Goal: Information Seeking & Learning: Check status

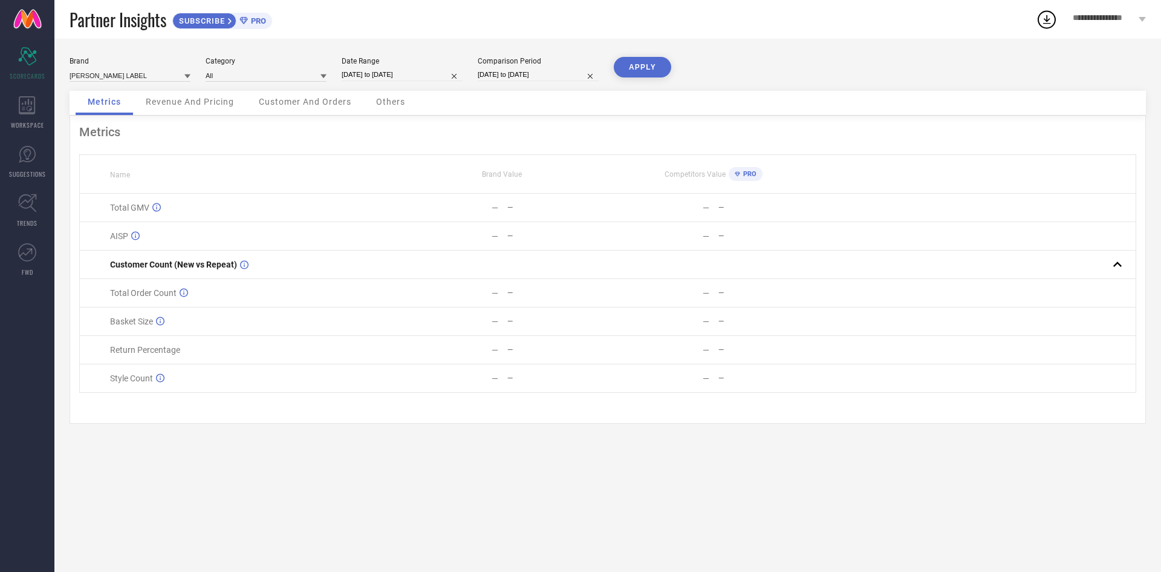
select select "8"
select select "2025"
select select "9"
select select "2025"
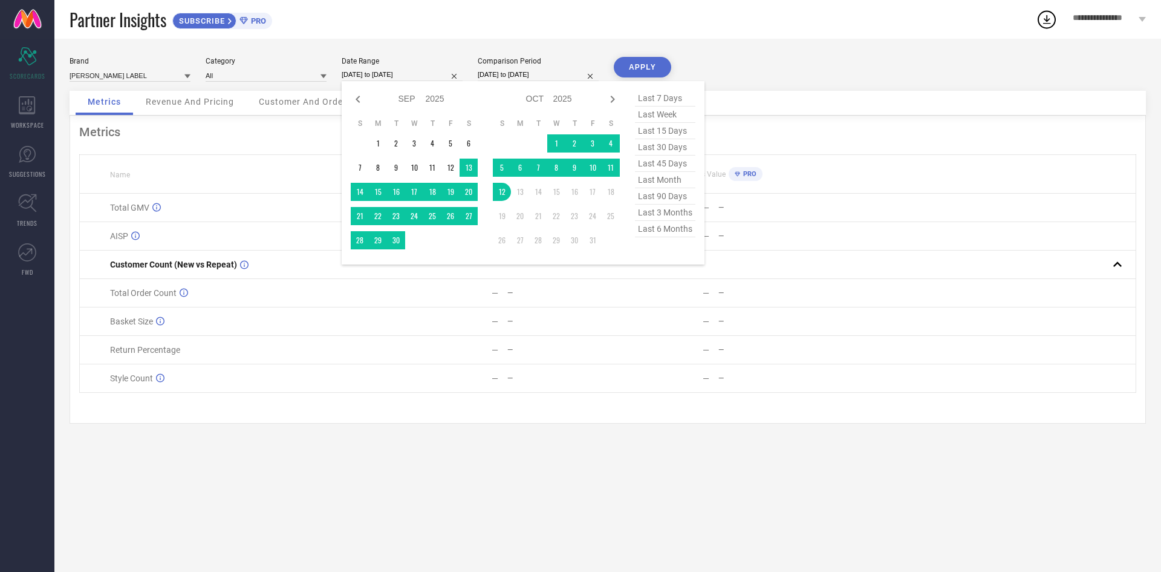
click at [425, 76] on input "[DATE] to [DATE]" at bounding box center [402, 74] width 121 height 13
click at [349, 102] on div "Jan Feb Mar Apr May Jun [DATE] Aug Sep Oct Nov [DATE] 2016 2017 2018 2019 2020 …" at bounding box center [523, 172] width 363 height 183
click at [354, 100] on icon at bounding box center [358, 99] width 15 height 15
select select "7"
select select "2025"
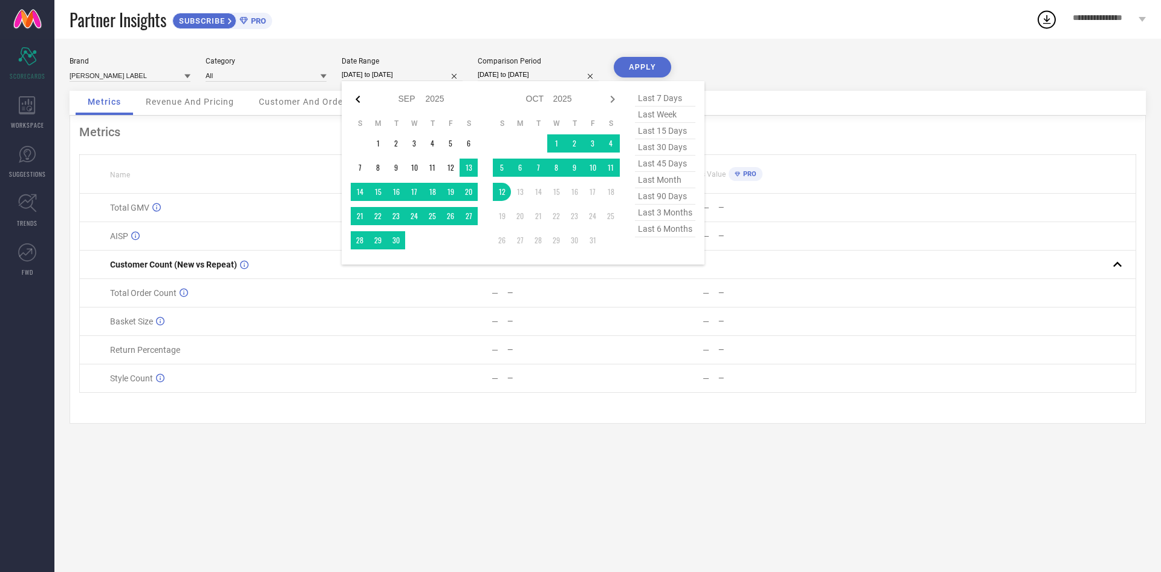
select select "8"
select select "2025"
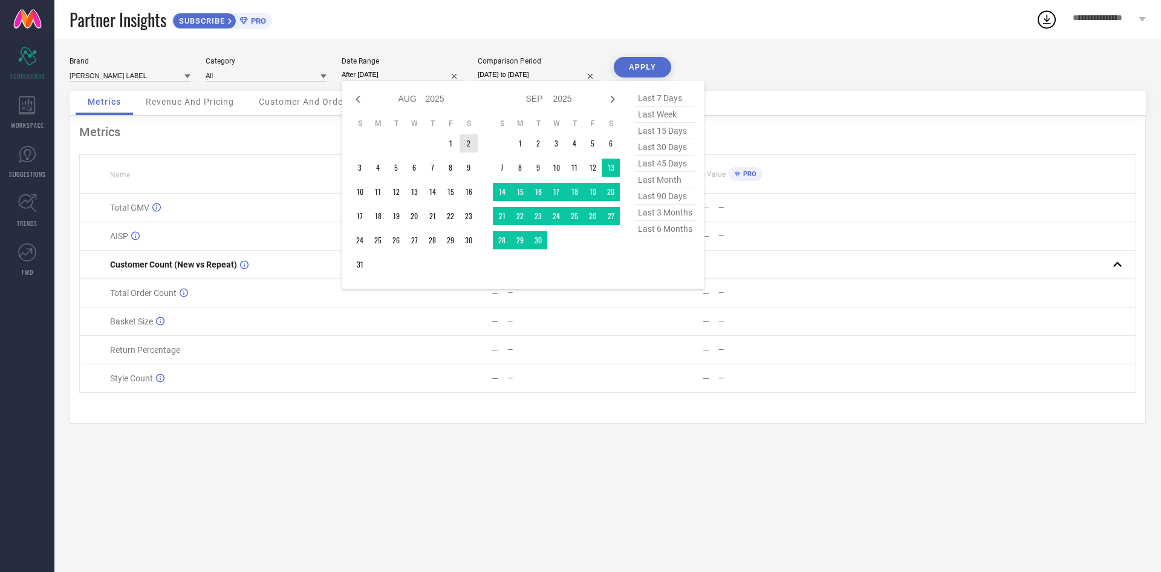
click at [452, 148] on td "1" at bounding box center [450, 143] width 18 height 18
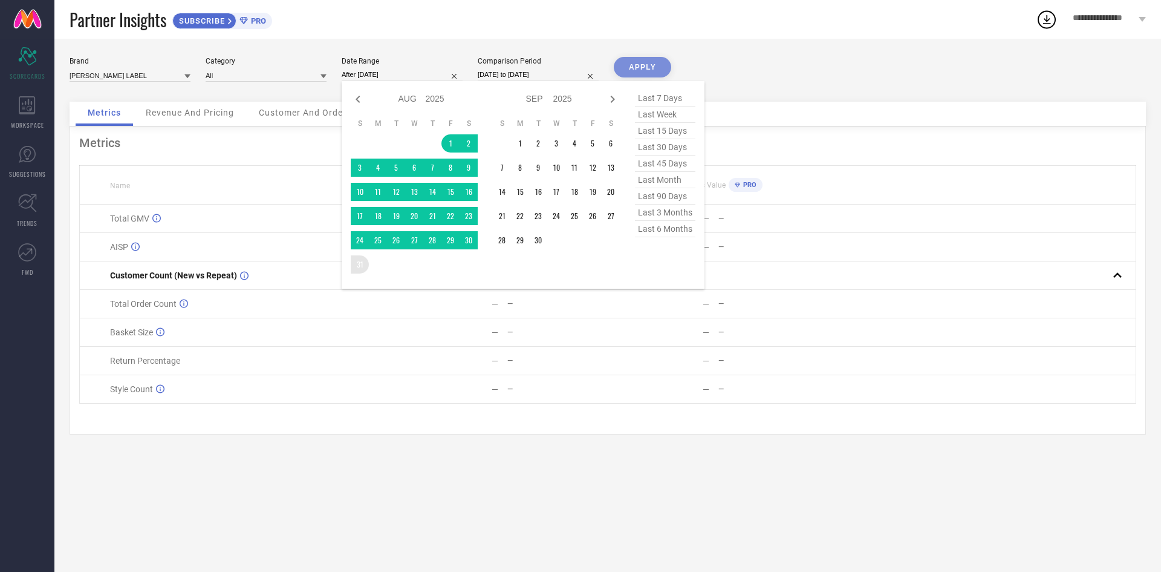
type input "[DATE] to [DATE]"
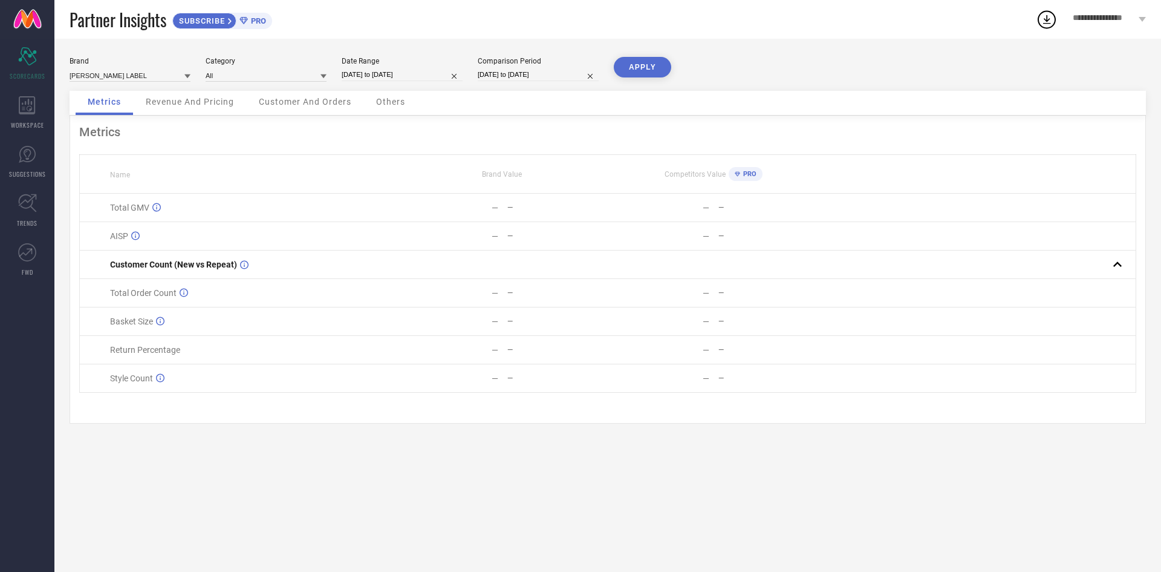
click at [660, 61] on button "APPLY" at bounding box center [642, 67] width 57 height 21
click at [185, 106] on span "Revenue And Pricing" at bounding box center [190, 102] width 88 height 10
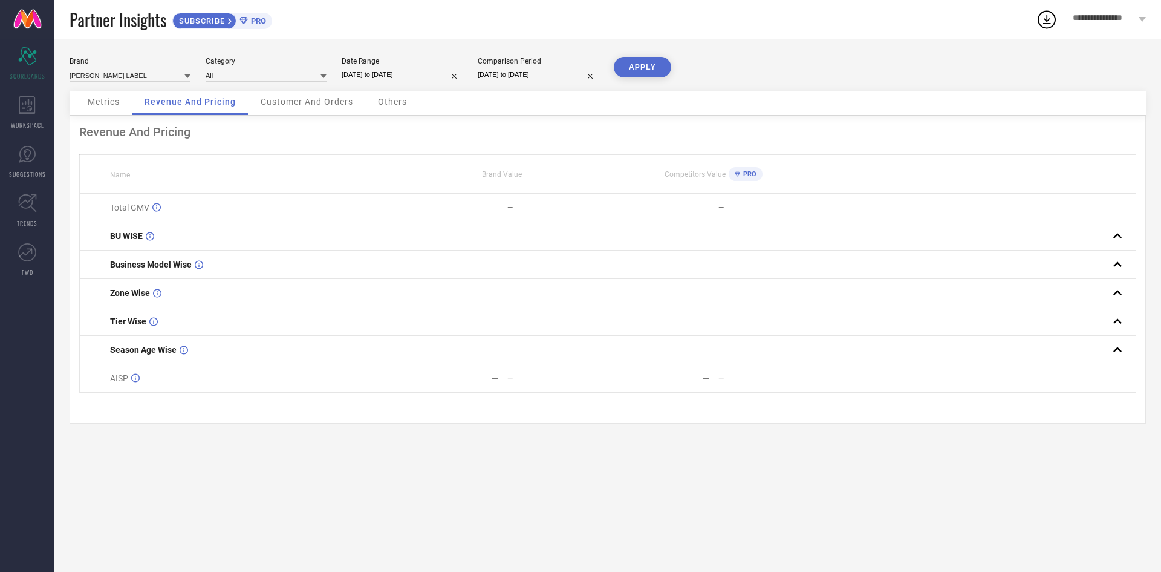
click at [300, 102] on span "Customer And Orders" at bounding box center [307, 102] width 93 height 10
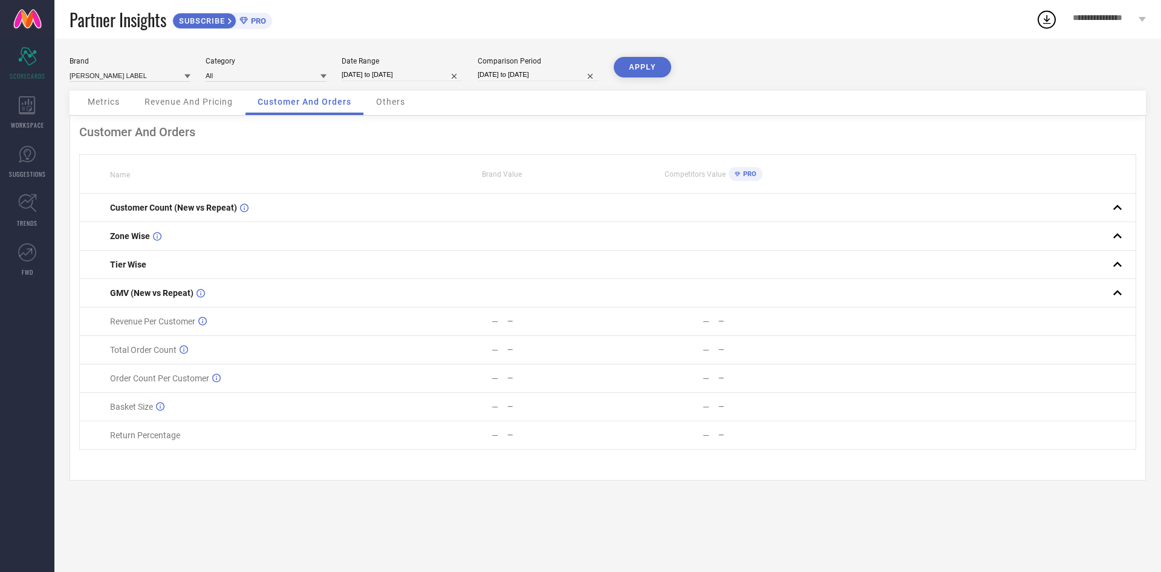
click at [397, 106] on span "Others" at bounding box center [390, 102] width 29 height 10
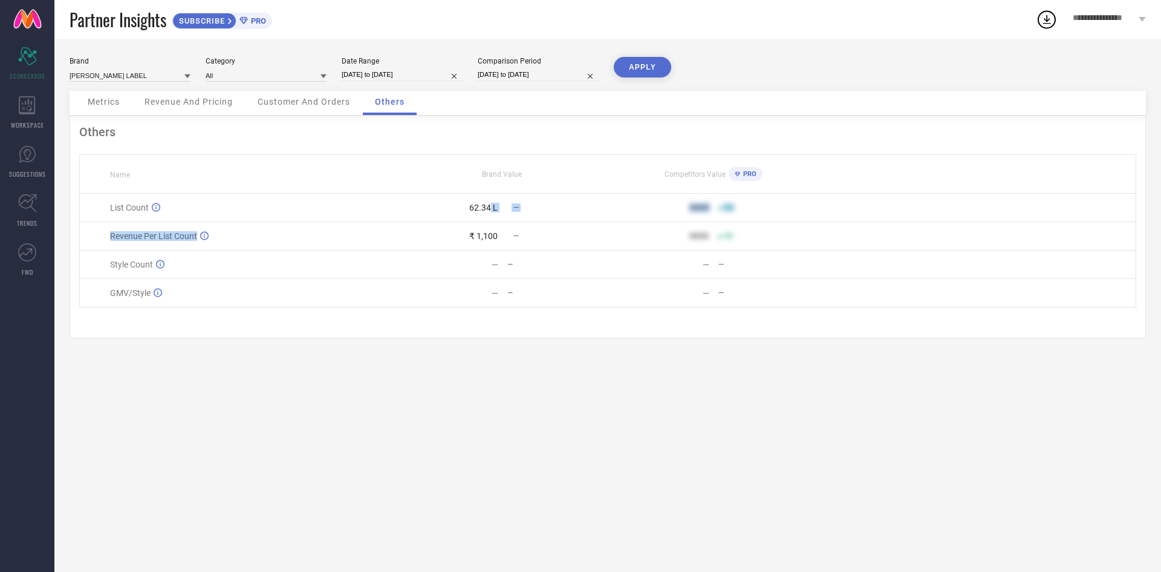
drag, startPoint x: 461, startPoint y: 239, endPoint x: 490, endPoint y: 227, distance: 32.2
type textarea "L — 9999 50 Revenue Per List Count"
click at [490, 227] on tbody "List Count 62.34 L — 9999 50 Revenue Per List Count ₹ 1,100 — 9999 50 Style Cou…" at bounding box center [608, 251] width 1057 height 114
click at [465, 212] on div "62.34 L" at bounding box center [447, 208] width 100 height 10
click at [480, 212] on div "62.34 L" at bounding box center [447, 208] width 100 height 10
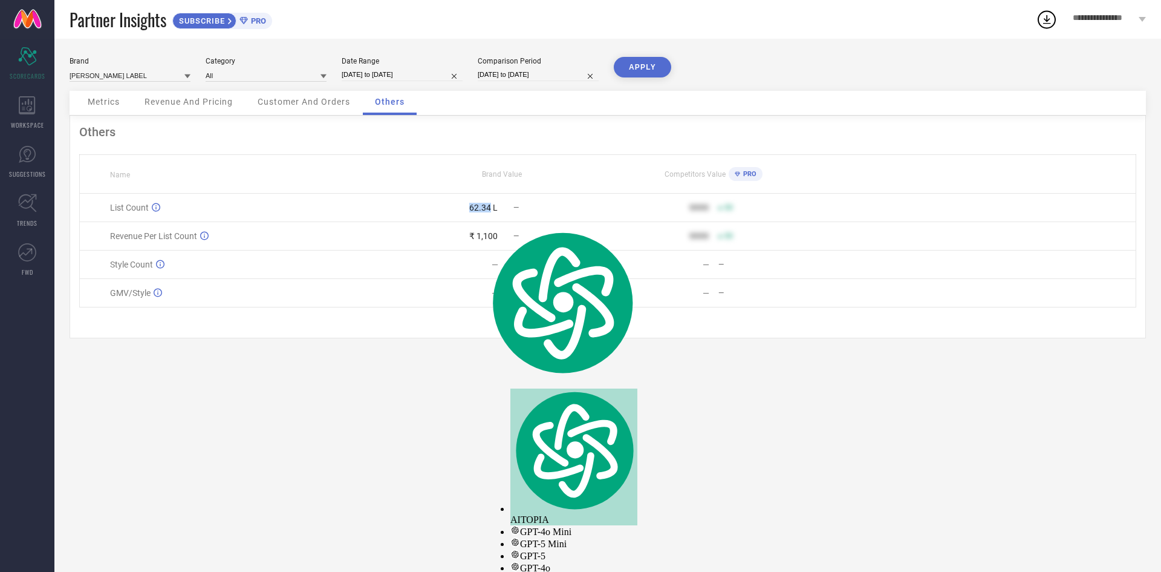
click at [480, 212] on div "62.34 L" at bounding box center [483, 208] width 28 height 10
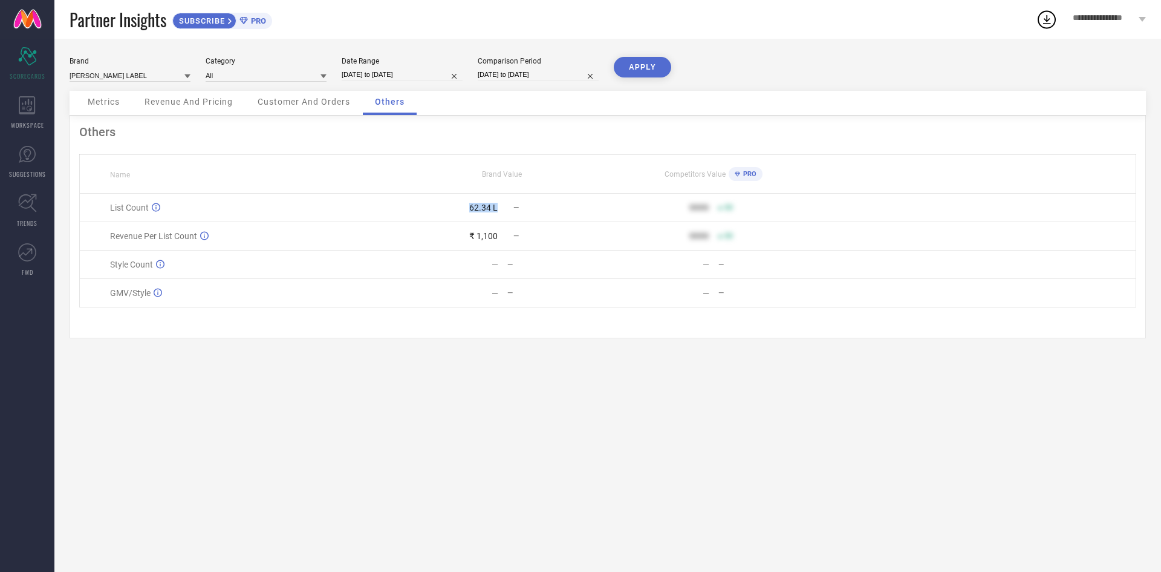
drag, startPoint x: 466, startPoint y: 222, endPoint x: 500, endPoint y: 221, distance: 34.5
click at [500, 212] on div "62.34 L —" at bounding box center [502, 208] width 210 height 10
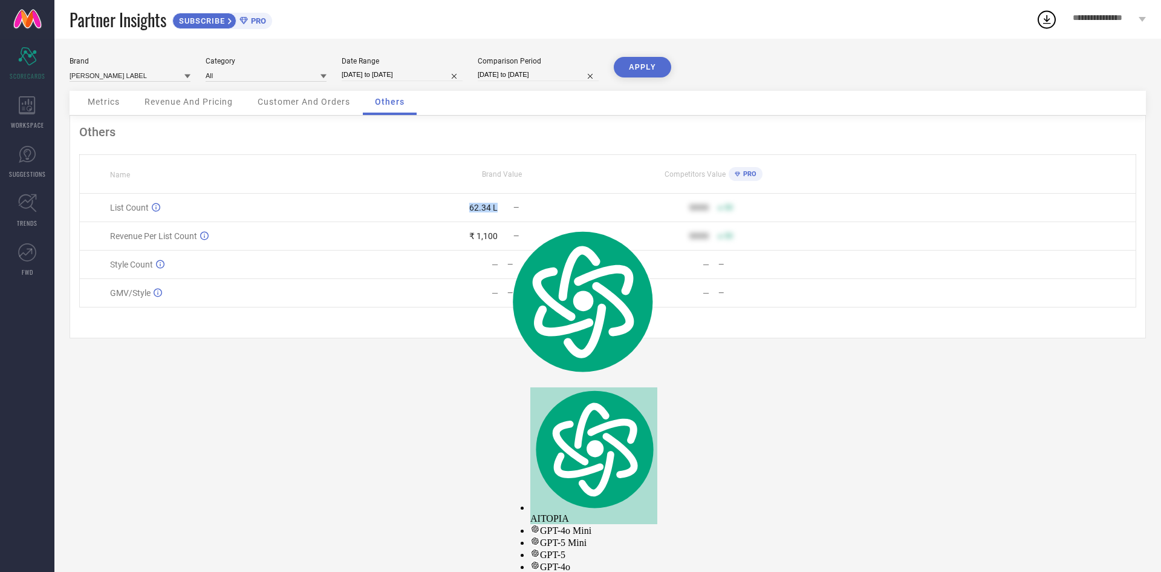
click at [500, 212] on div "62.34 L —" at bounding box center [502, 208] width 210 height 10
click at [494, 212] on div "62.34 L" at bounding box center [483, 208] width 28 height 10
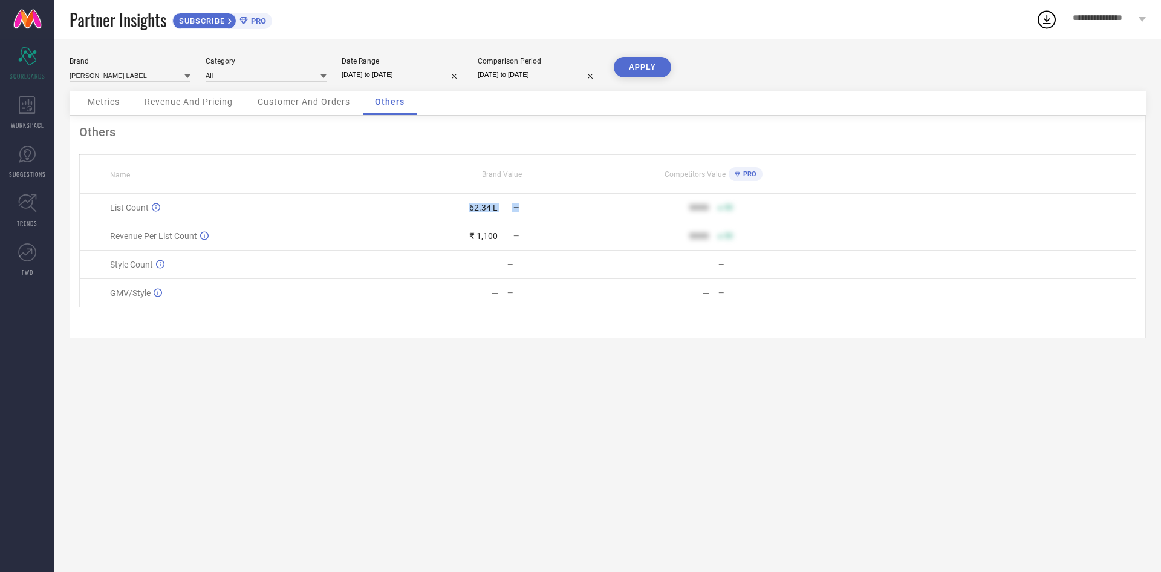
drag, startPoint x: 438, startPoint y: 220, endPoint x: 518, endPoint y: 218, distance: 79.9
click at [518, 212] on div "62.34 L —" at bounding box center [502, 208] width 210 height 10
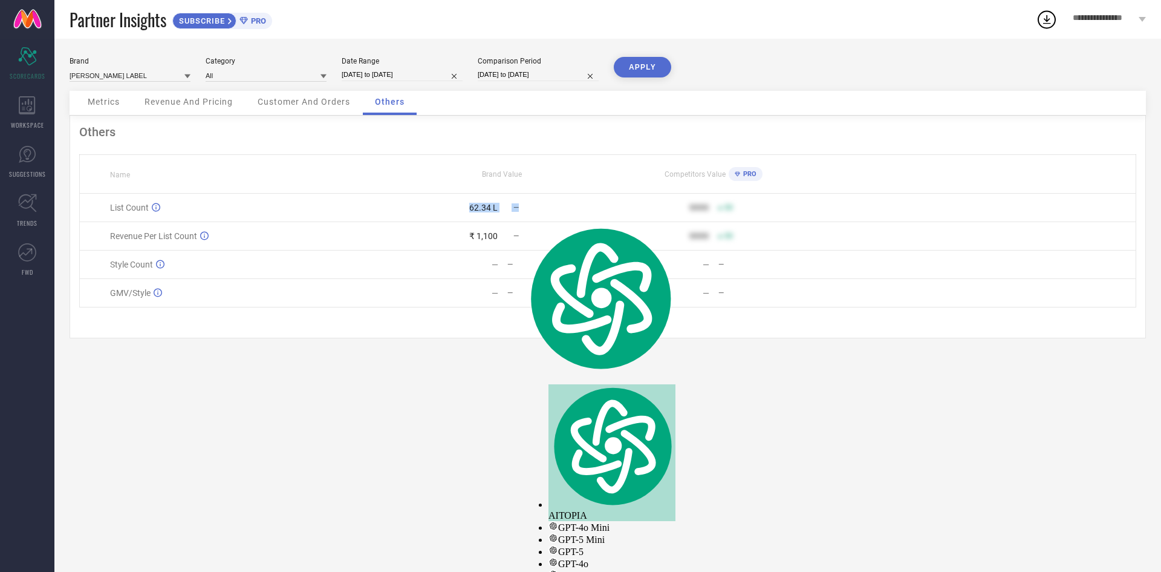
click at [520, 212] on div "—" at bounding box center [557, 207] width 100 height 8
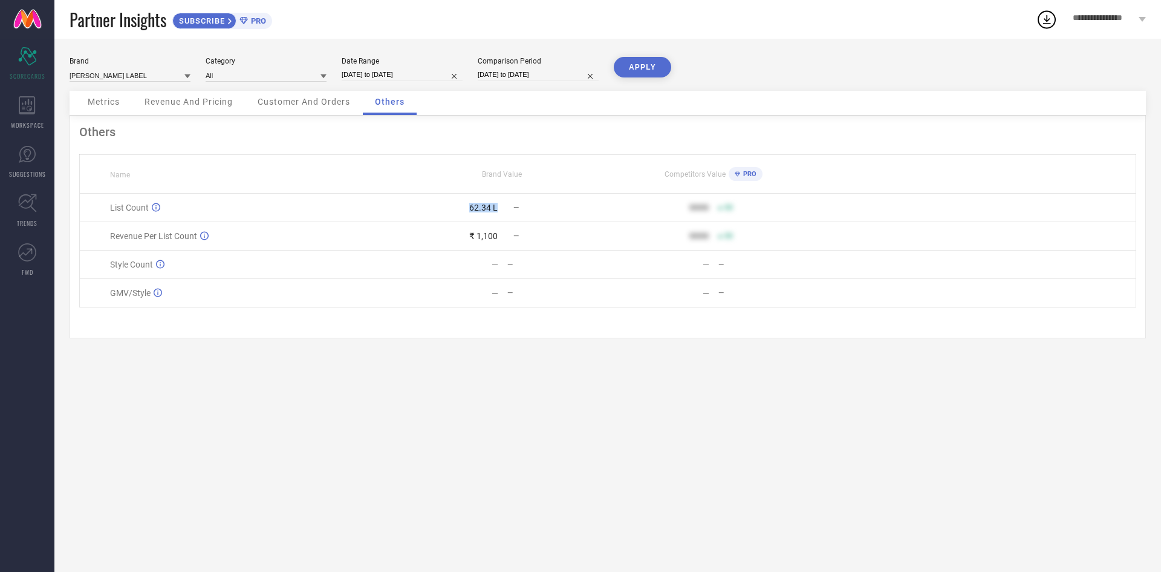
drag, startPoint x: 454, startPoint y: 221, endPoint x: 498, endPoint y: 218, distance: 43.7
click at [498, 212] on div "62.34 L —" at bounding box center [502, 208] width 210 height 10
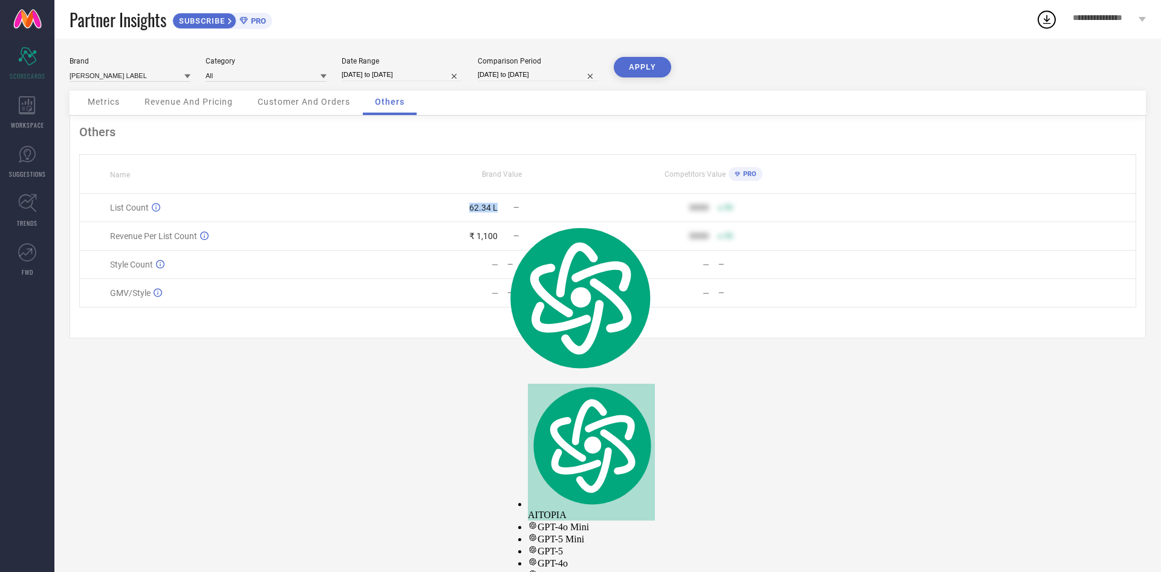
click at [498, 212] on div "62.34 L —" at bounding box center [502, 208] width 210 height 10
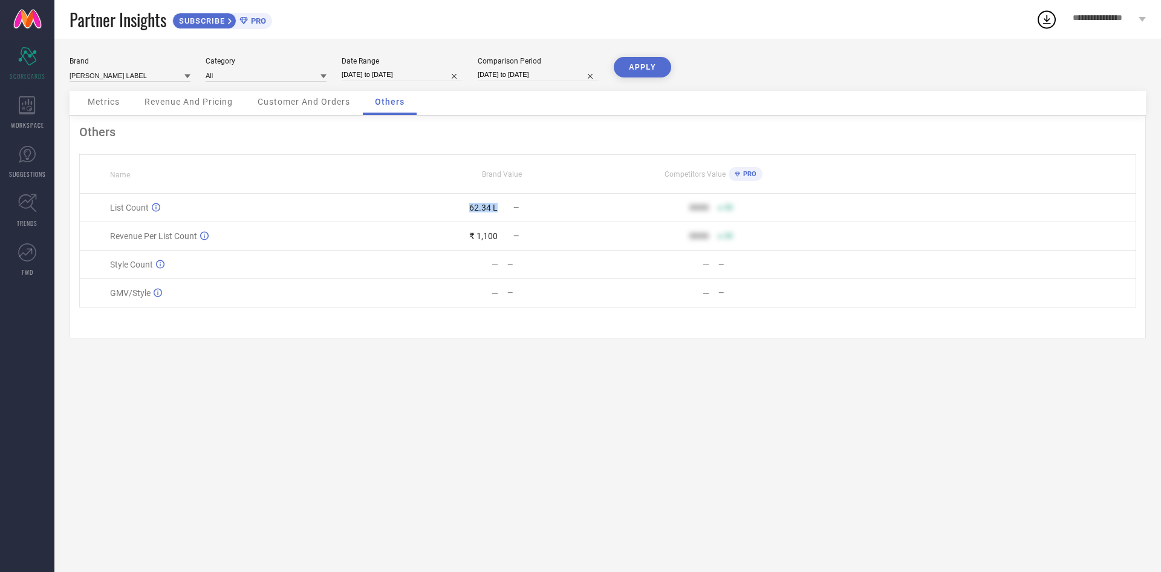
drag, startPoint x: 458, startPoint y: 220, endPoint x: 502, endPoint y: 220, distance: 44.1
click at [502, 212] on div "62.34 L —" at bounding box center [502, 208] width 210 height 10
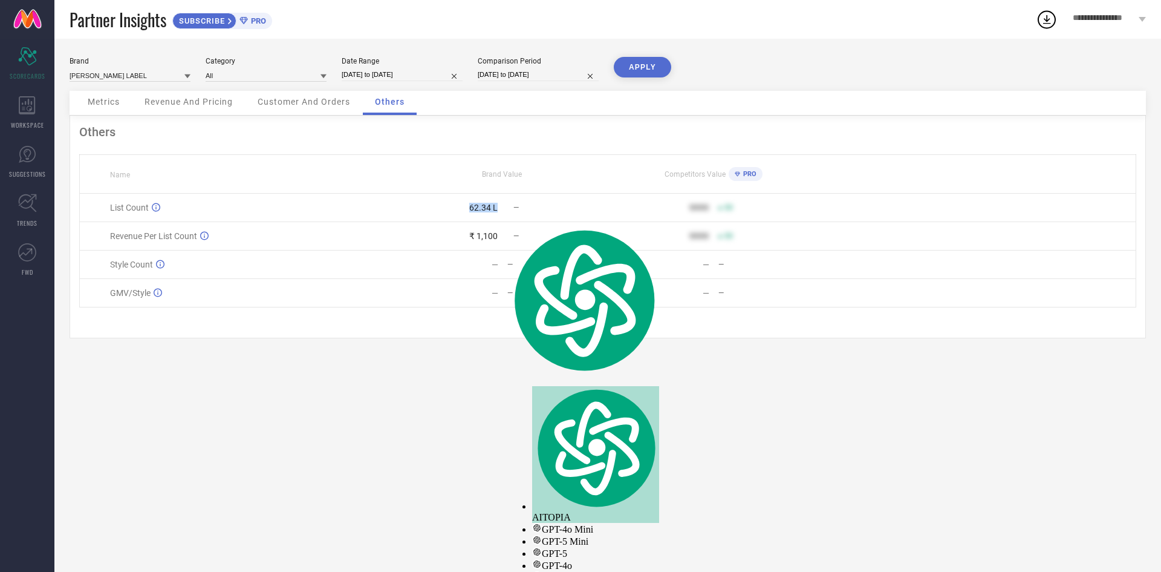
click at [503, 212] on div "62.34 L —" at bounding box center [502, 208] width 210 height 10
click at [438, 212] on div "62.34 L" at bounding box center [447, 208] width 100 height 10
